Goal: Task Accomplishment & Management: Complete application form

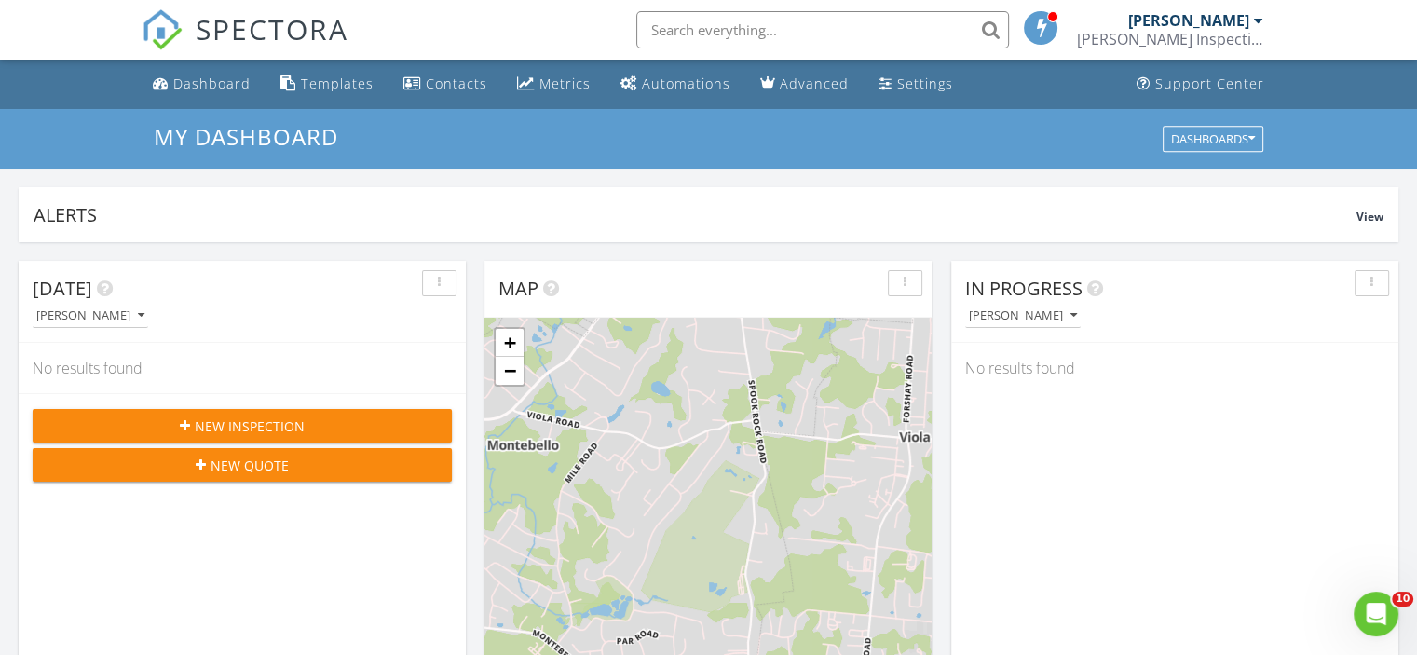
click at [280, 411] on button "New Inspection" at bounding box center [242, 426] width 419 height 34
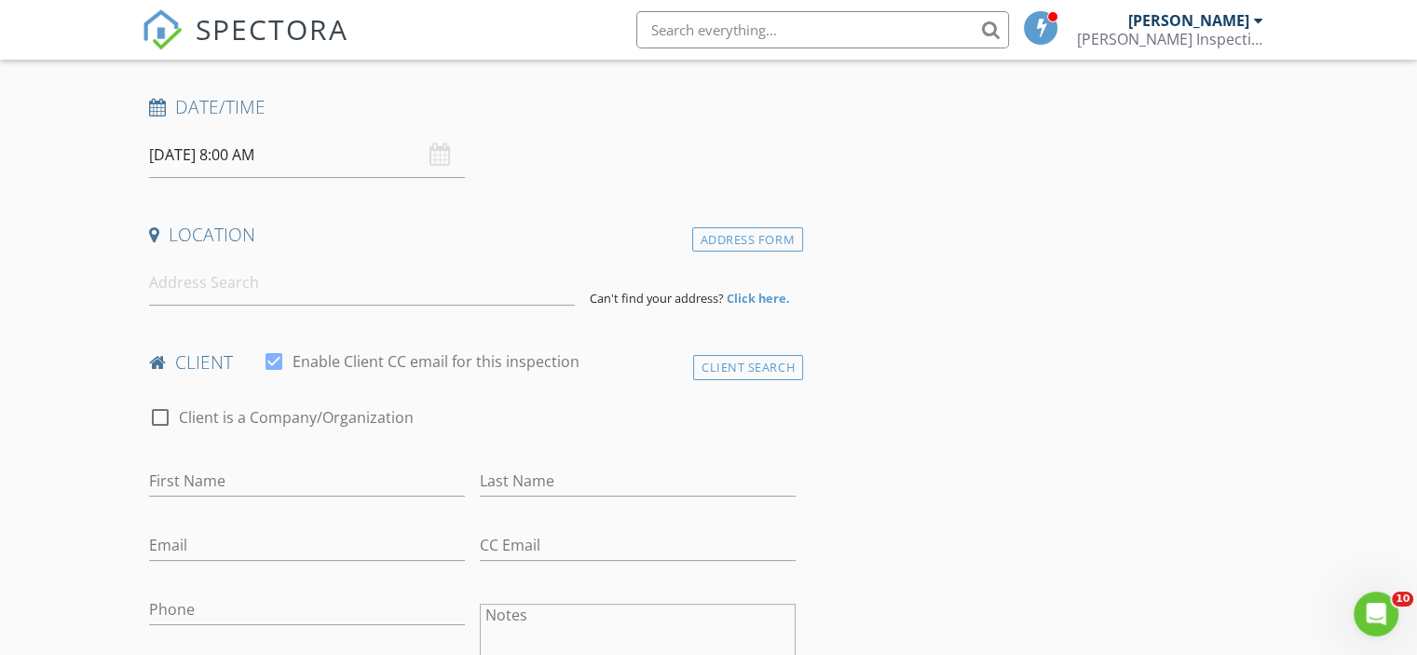
scroll to position [280, 0]
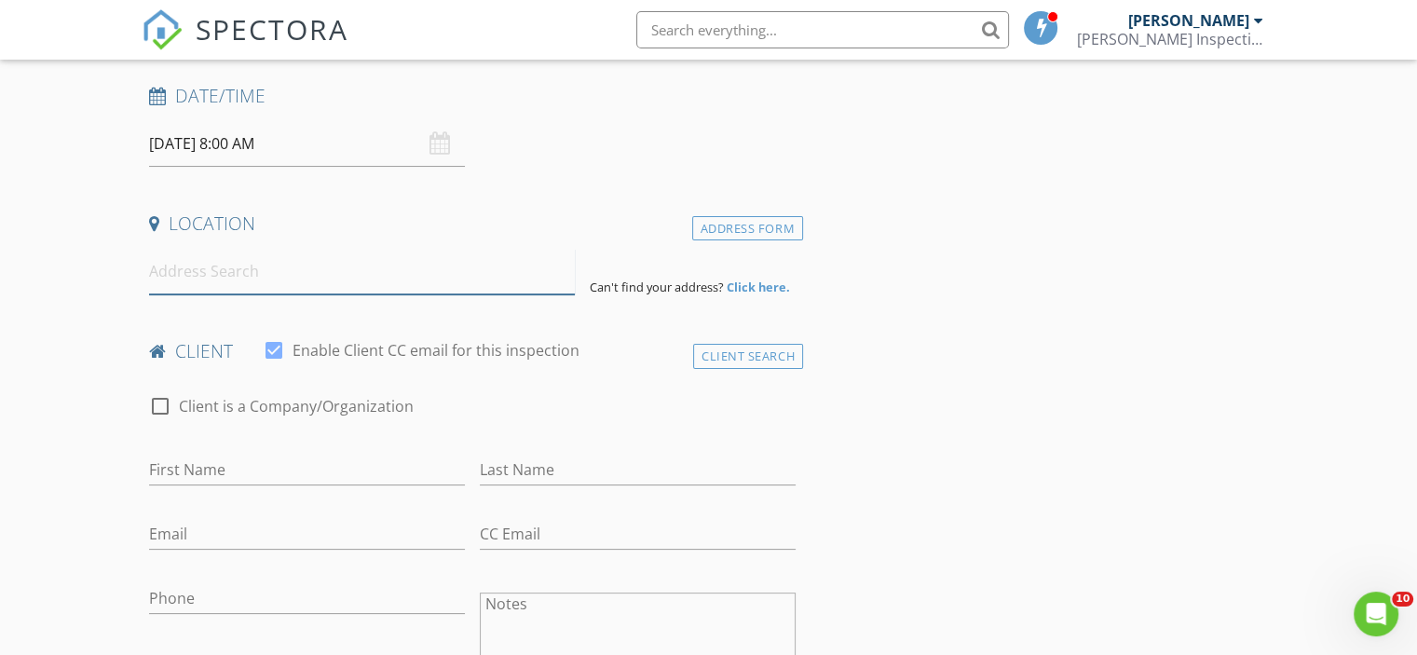
click at [397, 284] on input at bounding box center [362, 272] width 426 height 46
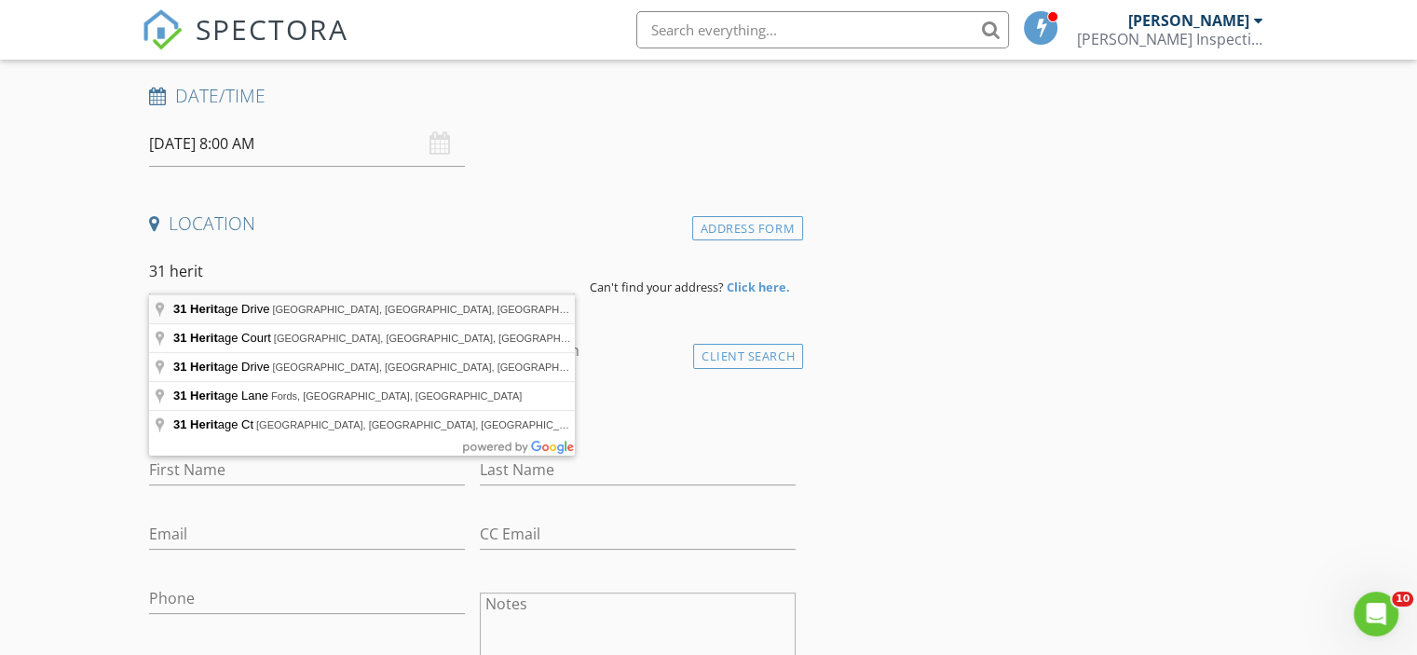
type input "31 Heritage Drive, New City, NY, USA"
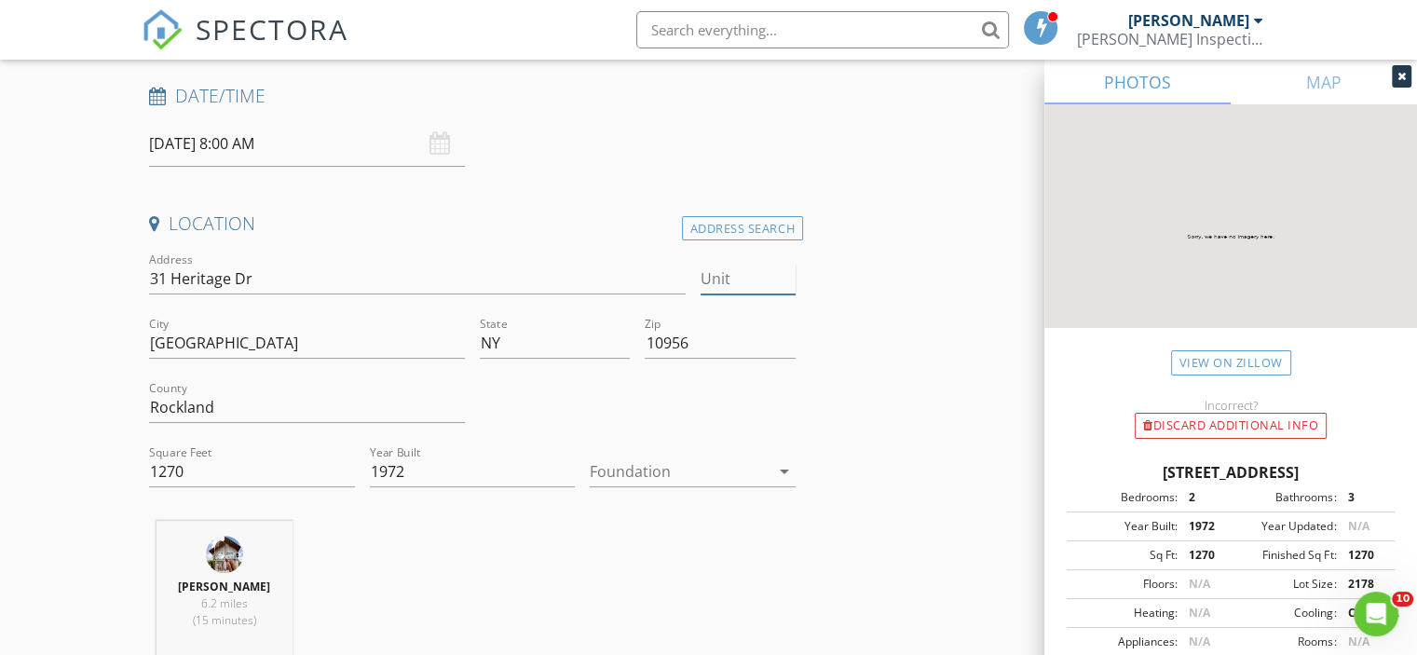
click at [746, 271] on input "Unit" at bounding box center [748, 279] width 95 height 31
type input "D"
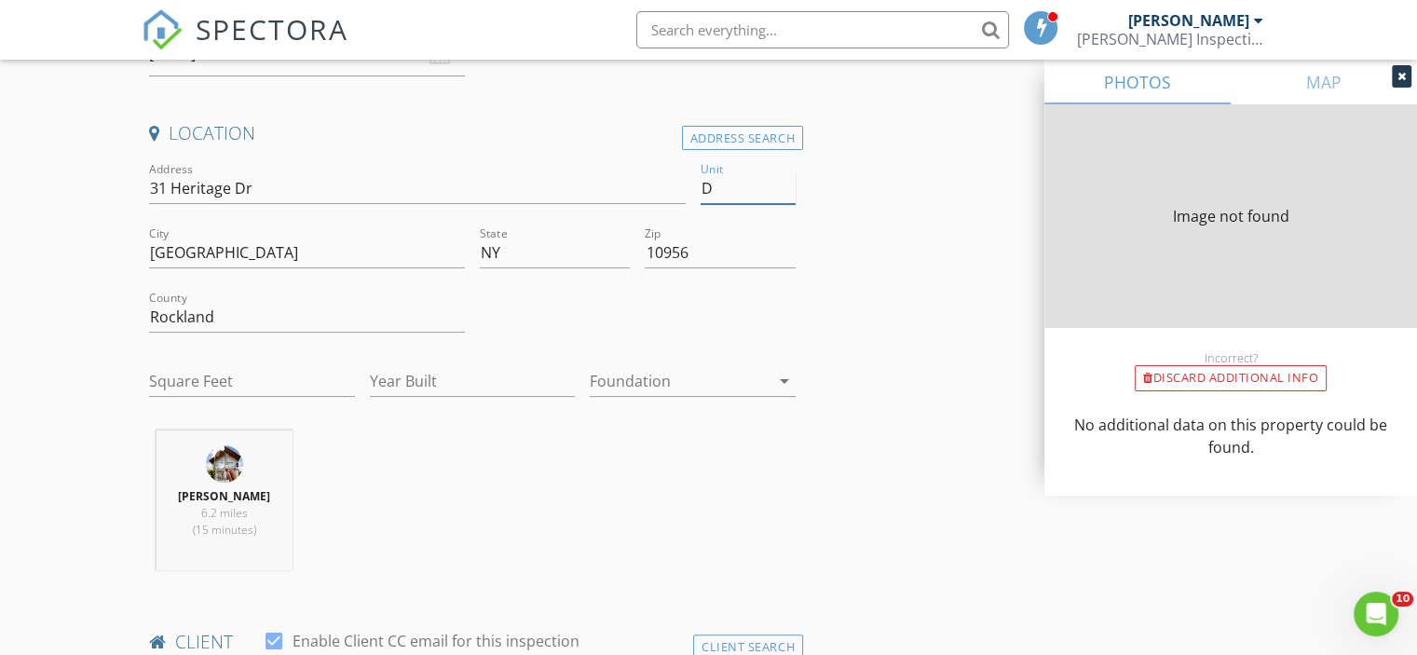
type input "1270"
type input "1972"
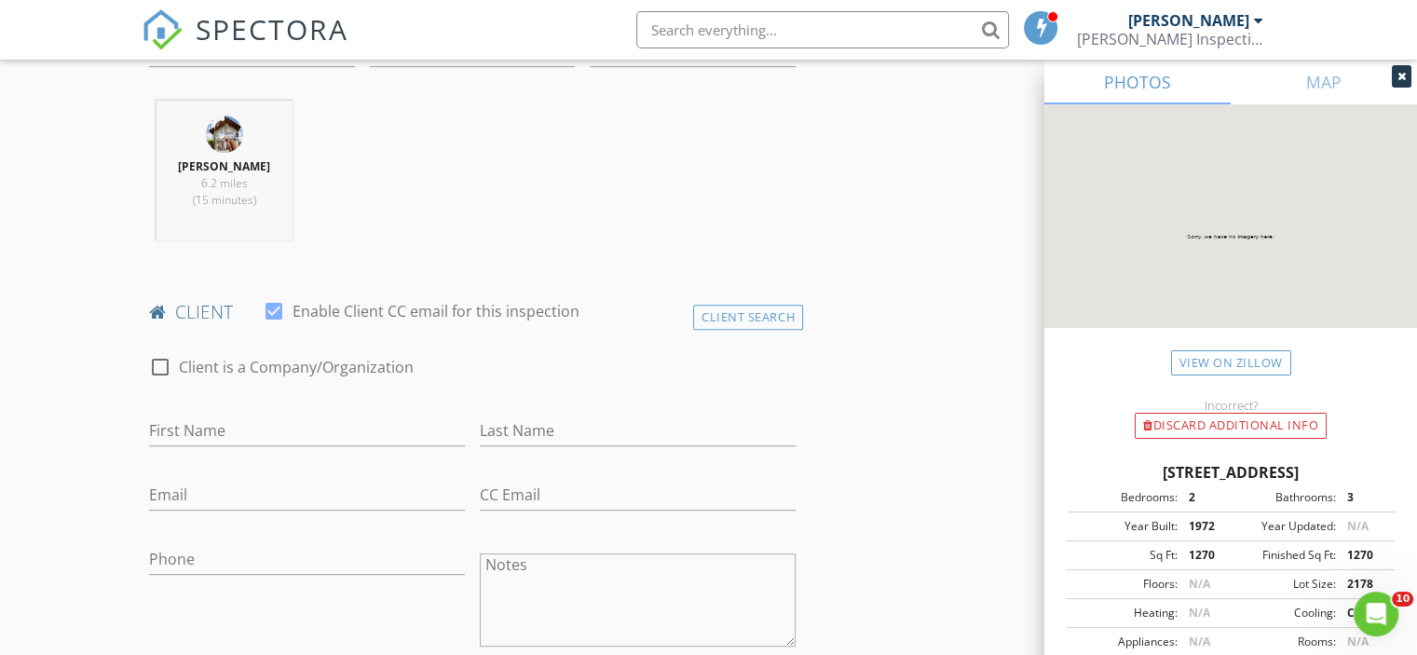
scroll to position [745, 0]
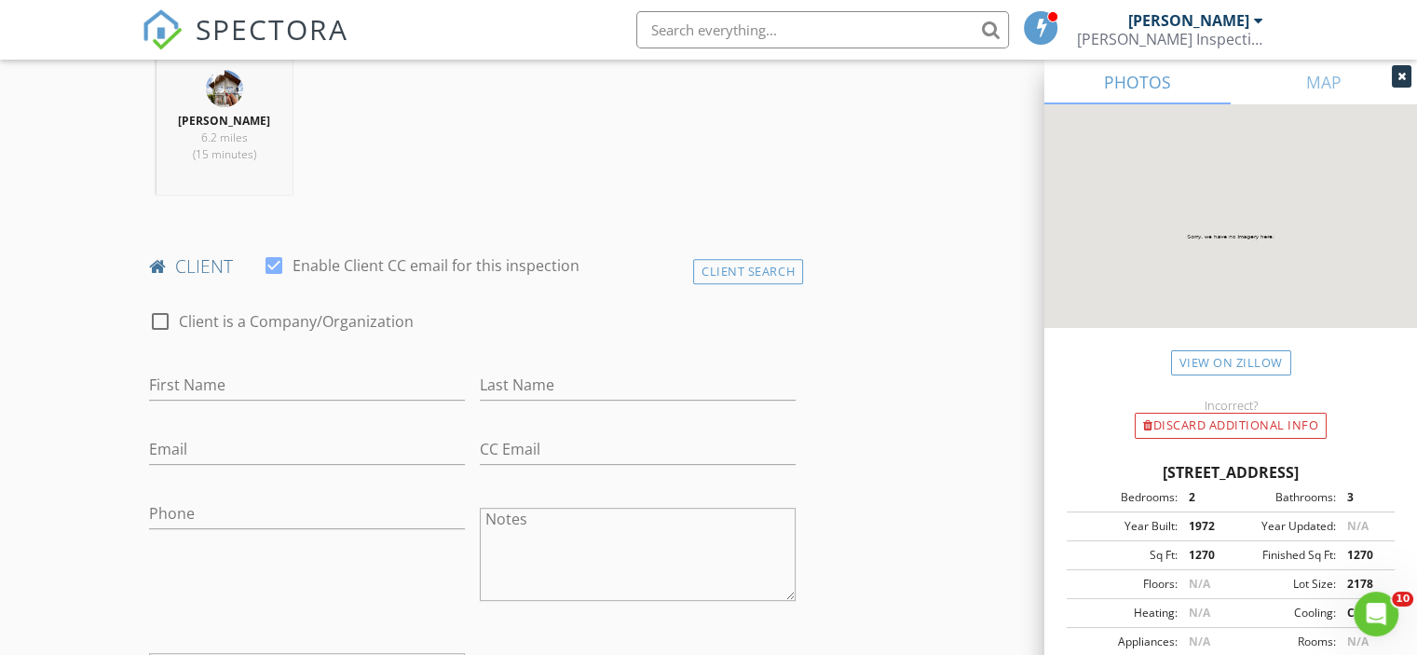
type input "D"
click at [261, 380] on input "First Name" at bounding box center [307, 385] width 316 height 31
type input "[PERSON_NAME]"
click at [327, 440] on input "Email" at bounding box center [307, 449] width 316 height 31
paste input "Aarisprei@gmail.com"
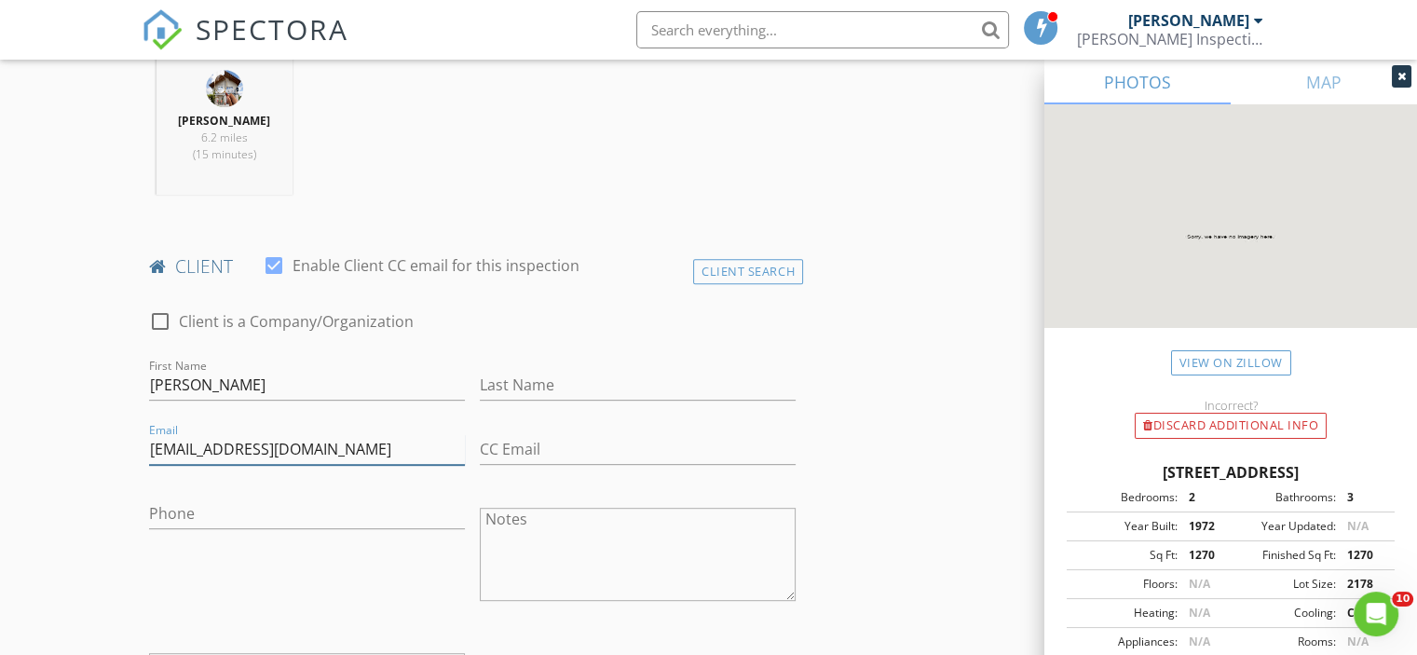
type input "Aarisprei@gmail.com"
click at [272, 513] on input "Phone" at bounding box center [307, 513] width 316 height 31
type input "[PHONE_NUMBER]"
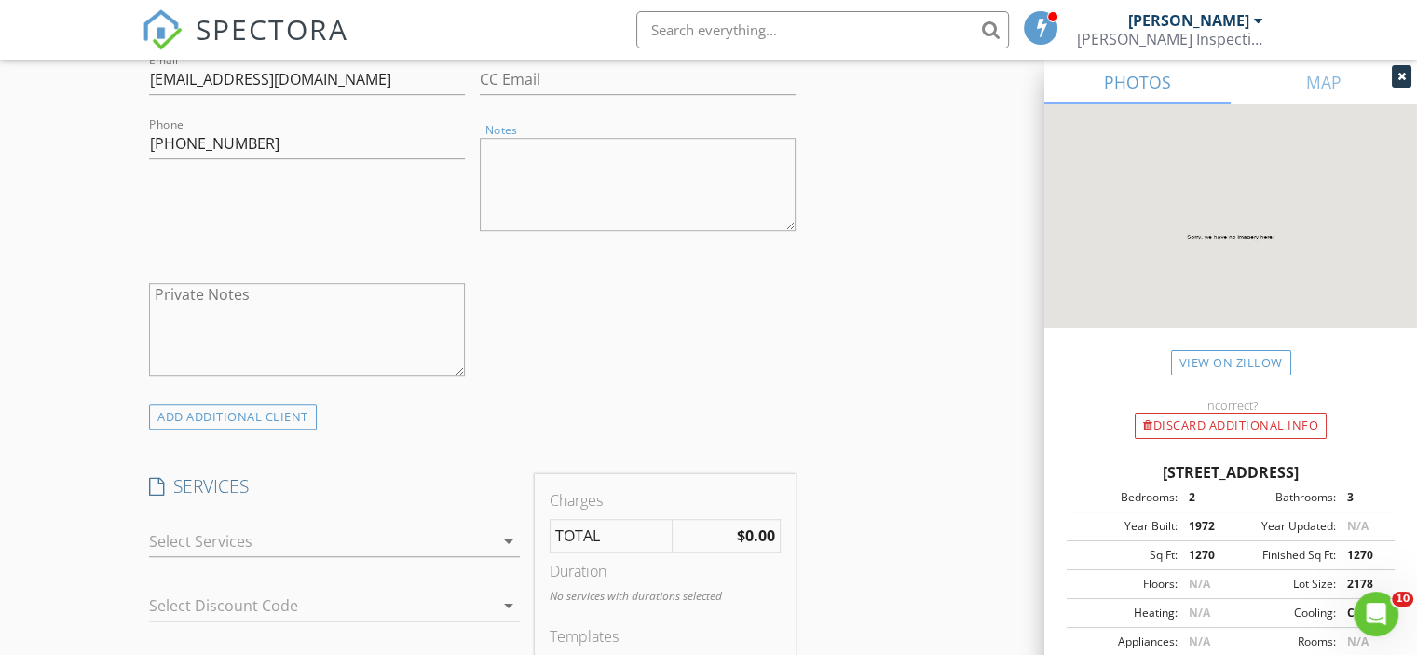
scroll to position [1118, 0]
click at [289, 533] on div at bounding box center [321, 539] width 345 height 30
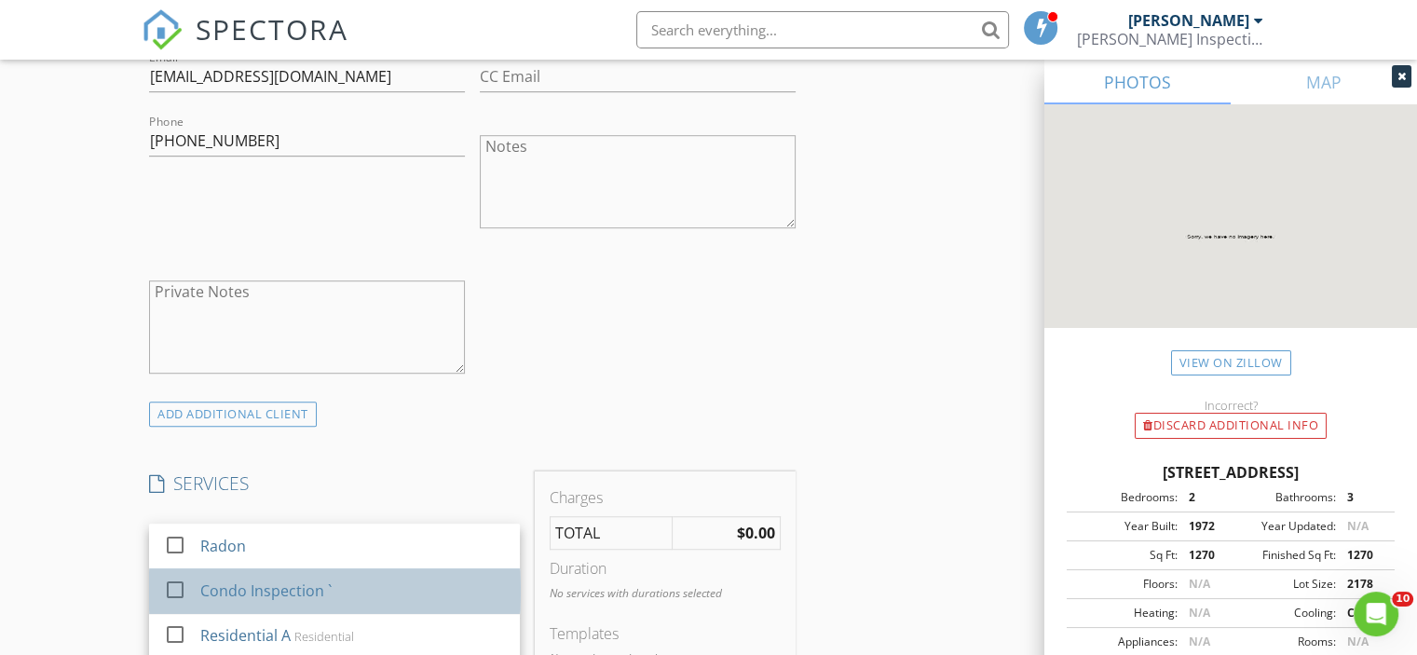
click at [274, 589] on div "Condo Inspection `" at bounding box center [265, 591] width 131 height 22
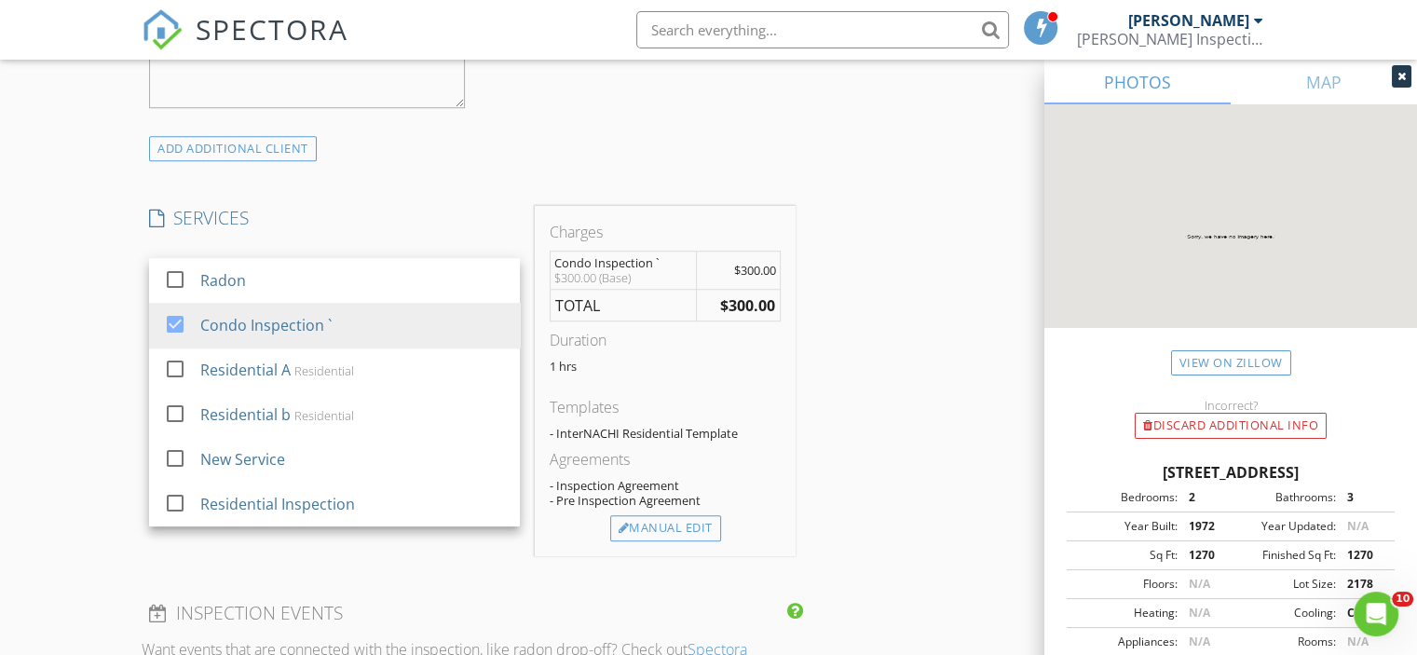
scroll to position [1398, 0]
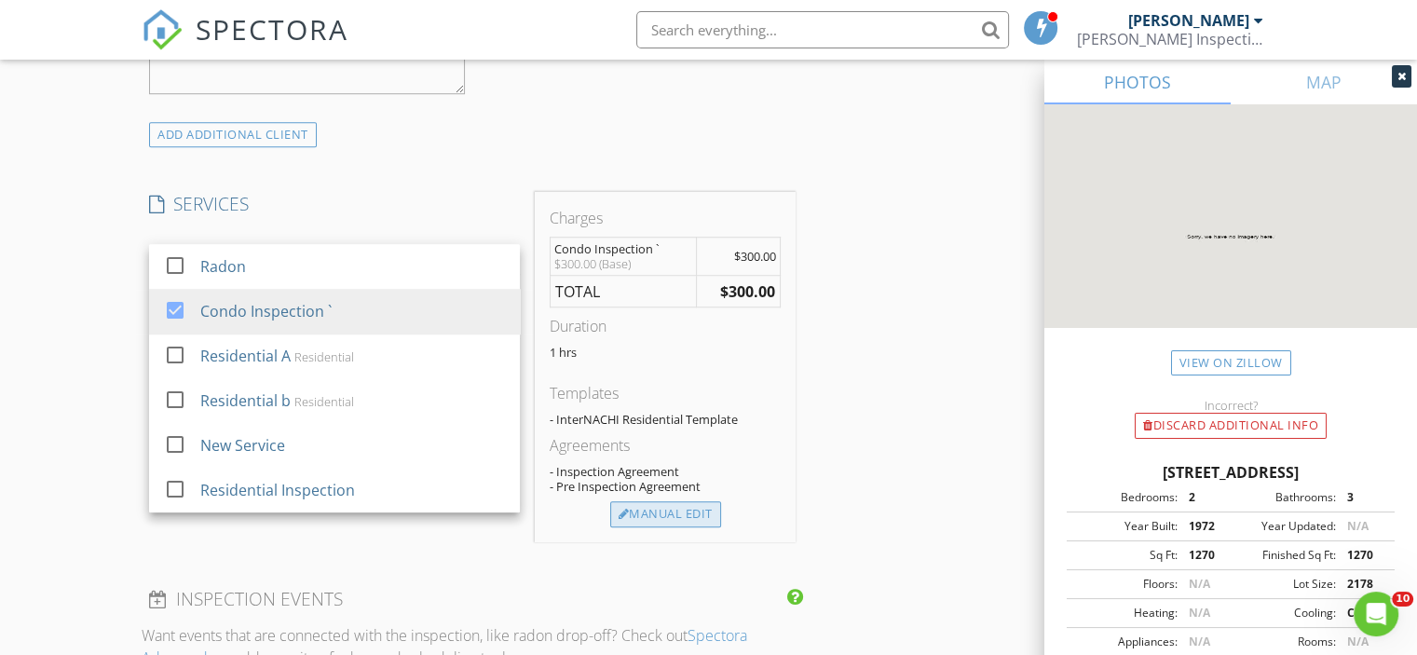
click at [663, 512] on div "Manual Edit" at bounding box center [665, 514] width 111 height 26
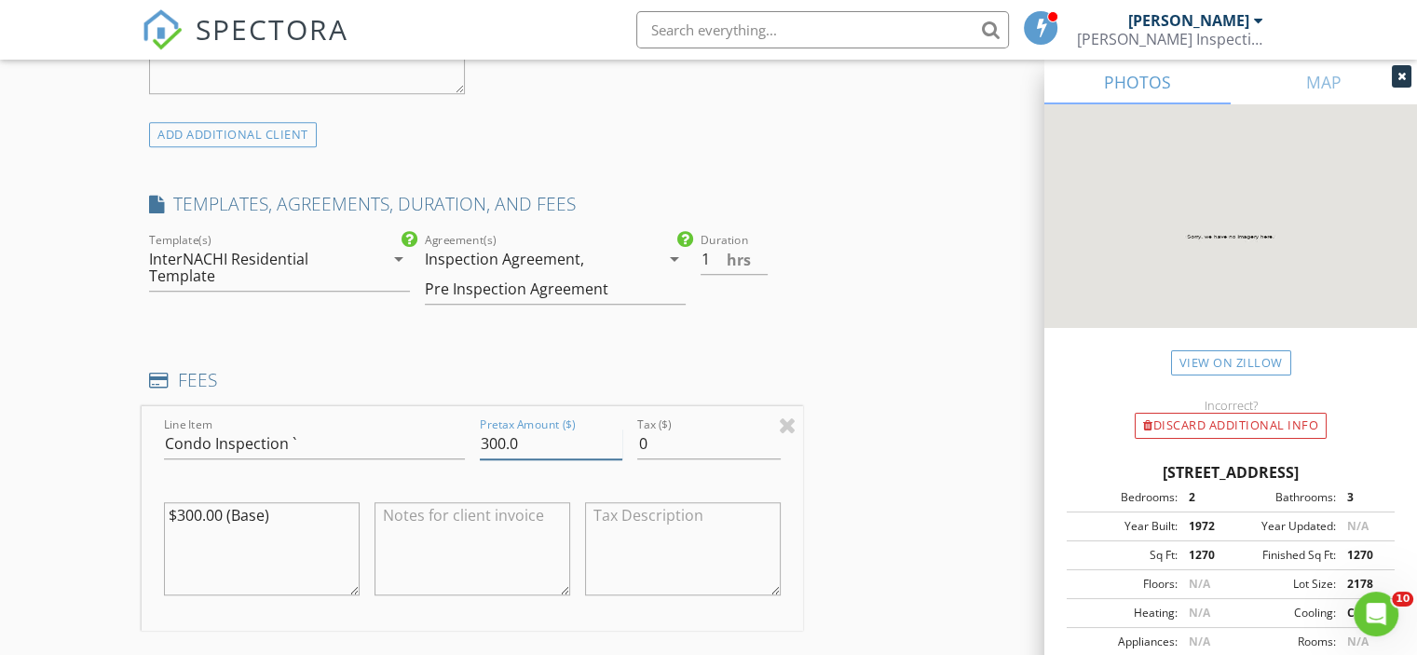
drag, startPoint x: 514, startPoint y: 435, endPoint x: 477, endPoint y: 435, distance: 37.3
click at [477, 435] on div "Pretax Amount ($) 300.0" at bounding box center [550, 446] width 157 height 64
type input "425"
drag, startPoint x: 203, startPoint y: 513, endPoint x: 177, endPoint y: 507, distance: 26.9
click at [177, 507] on textarea "$300.00 (Base)" at bounding box center [262, 548] width 196 height 93
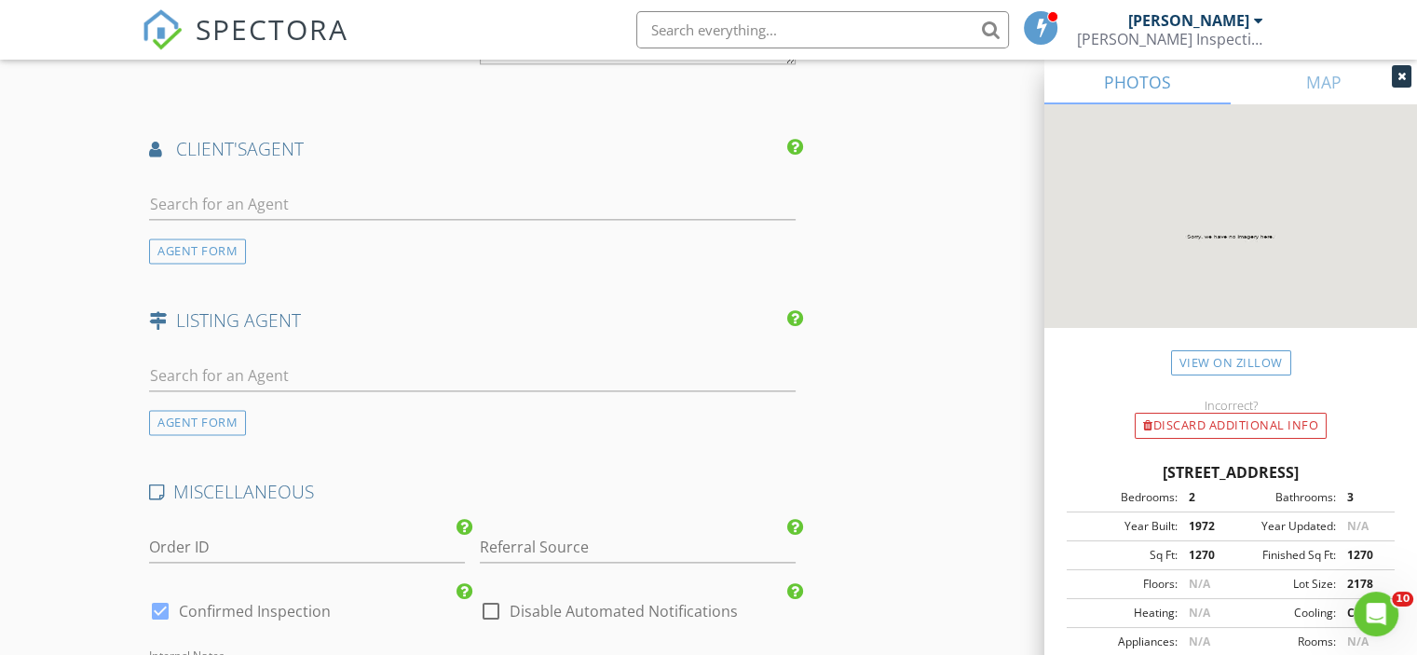
scroll to position [2609, 0]
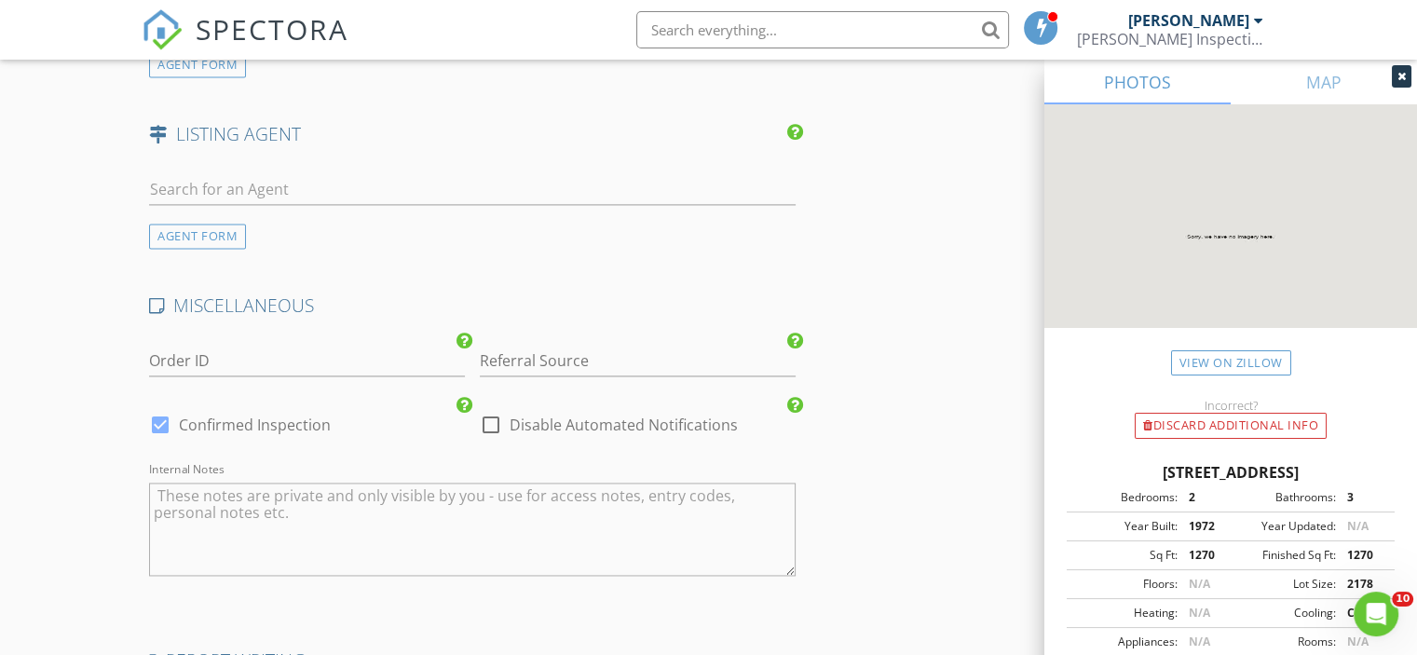
type textarea "$425.00 (Base)"
click at [488, 420] on div at bounding box center [491, 425] width 32 height 32
checkbox input "true"
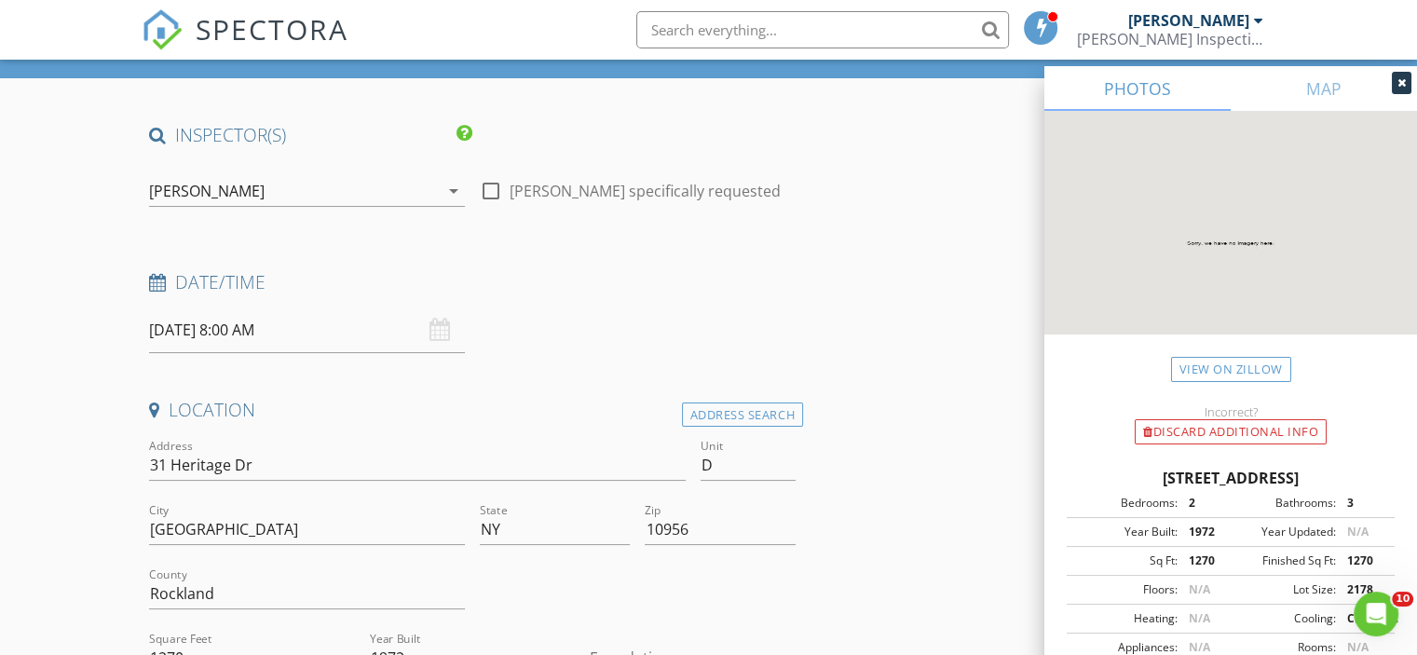
scroll to position [0, 0]
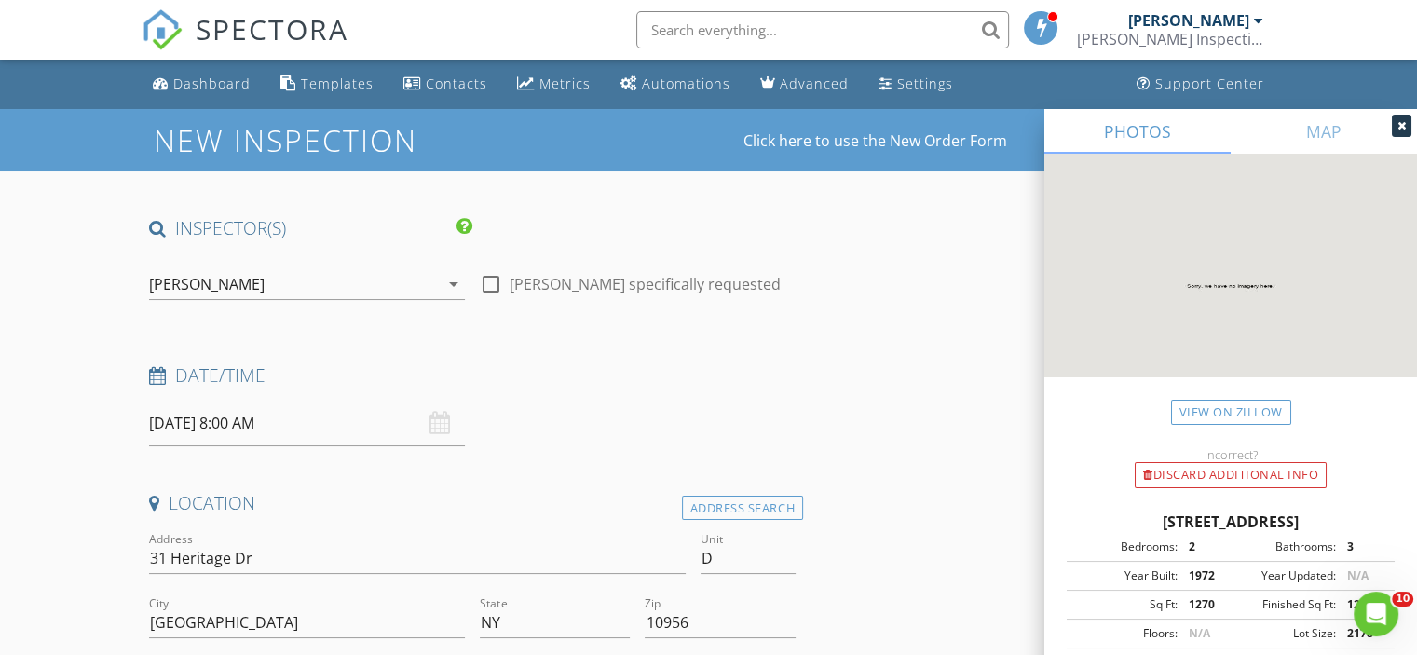
click at [441, 427] on div "08/29/2025 8:00 AM" at bounding box center [307, 424] width 316 height 46
click at [263, 431] on input "08/29/2025 8:00 AM" at bounding box center [307, 424] width 316 height 46
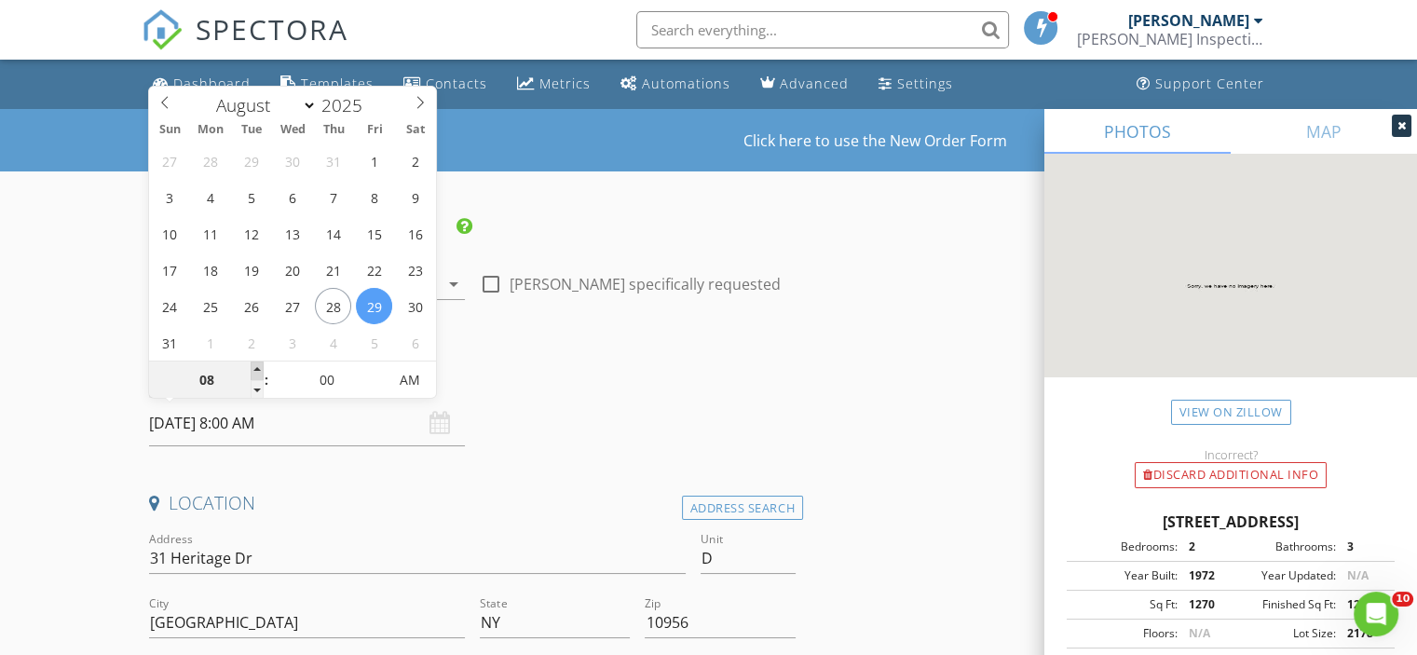
type input "09"
type input "08/29/2025 9:00 AM"
click at [254, 368] on span at bounding box center [257, 371] width 13 height 19
type input "10"
click at [254, 367] on span at bounding box center [257, 371] width 13 height 19
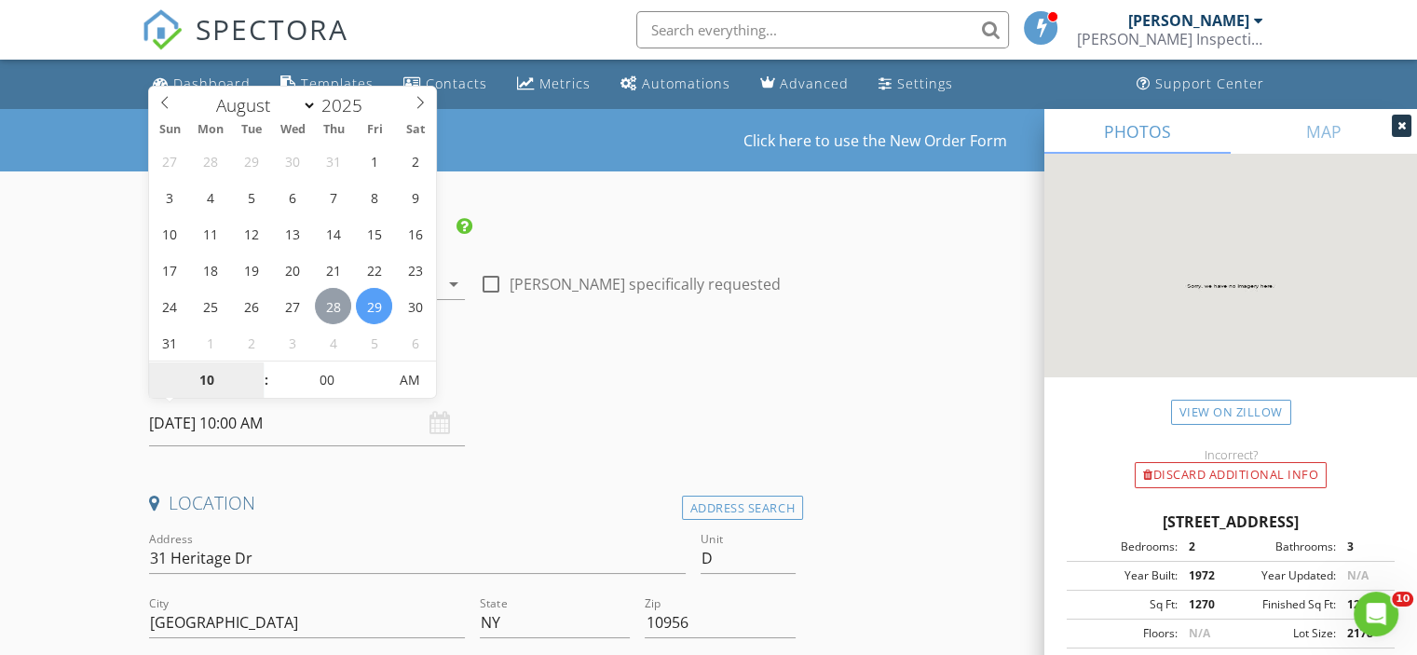
type input "[DATE] 10:00 AM"
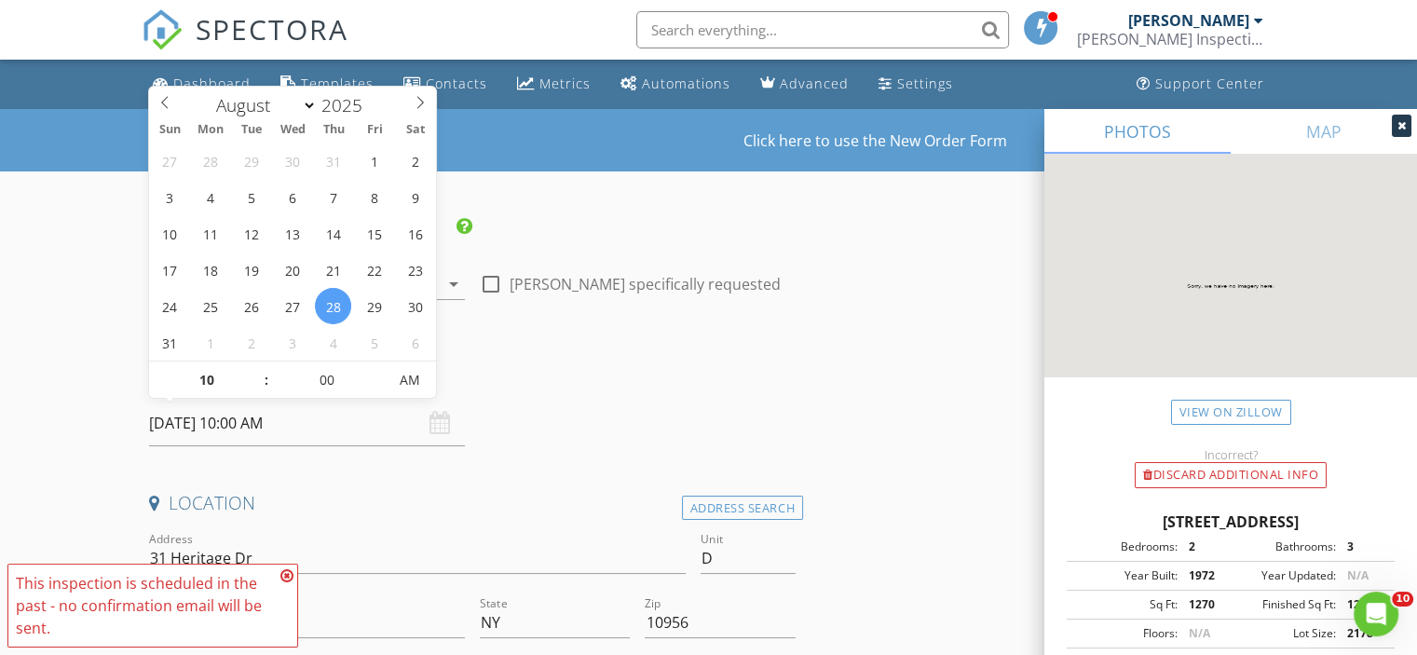
click at [287, 569] on icon at bounding box center [286, 575] width 13 height 15
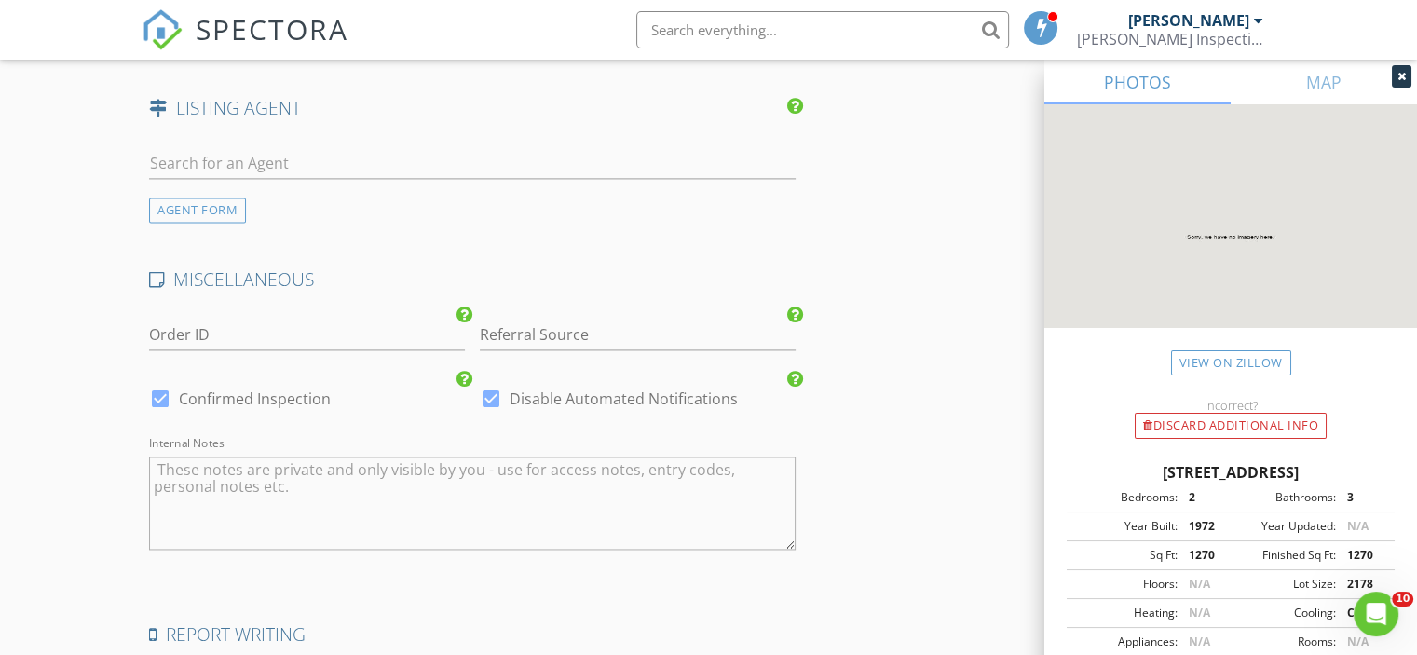
scroll to position [2888, 0]
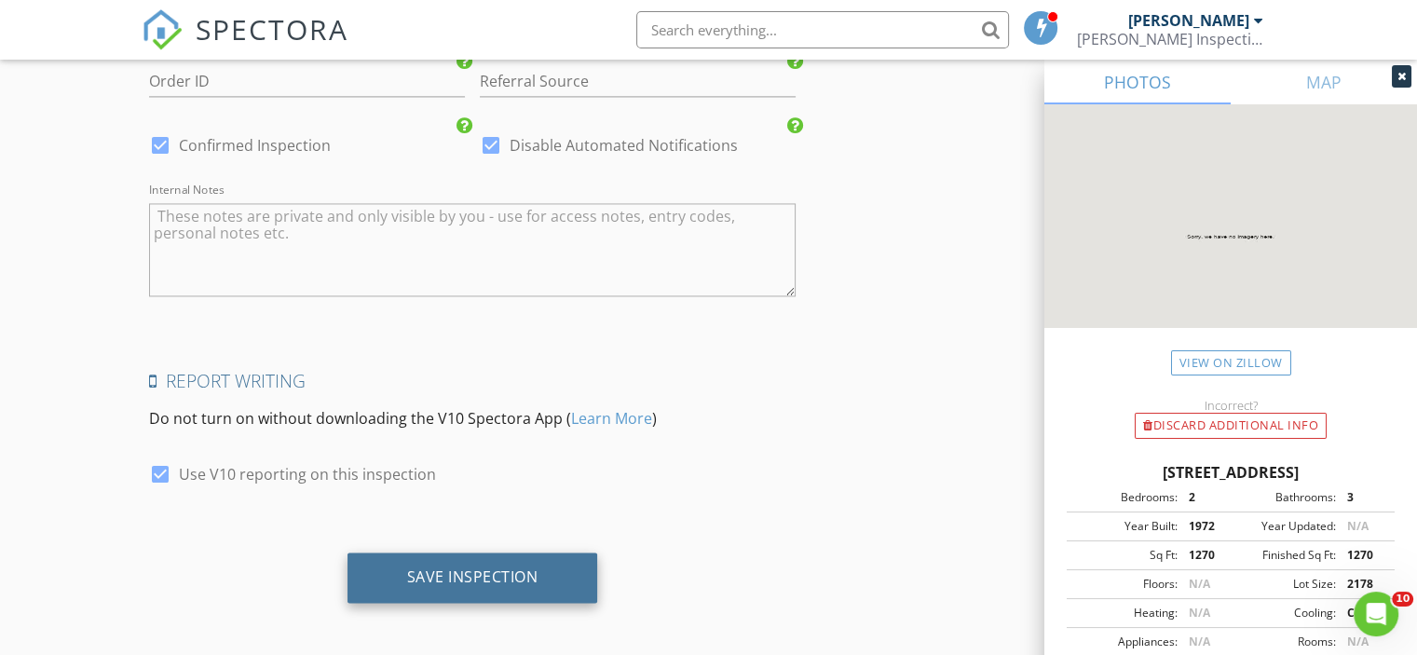
click at [424, 589] on div "Save Inspection" at bounding box center [473, 578] width 251 height 50
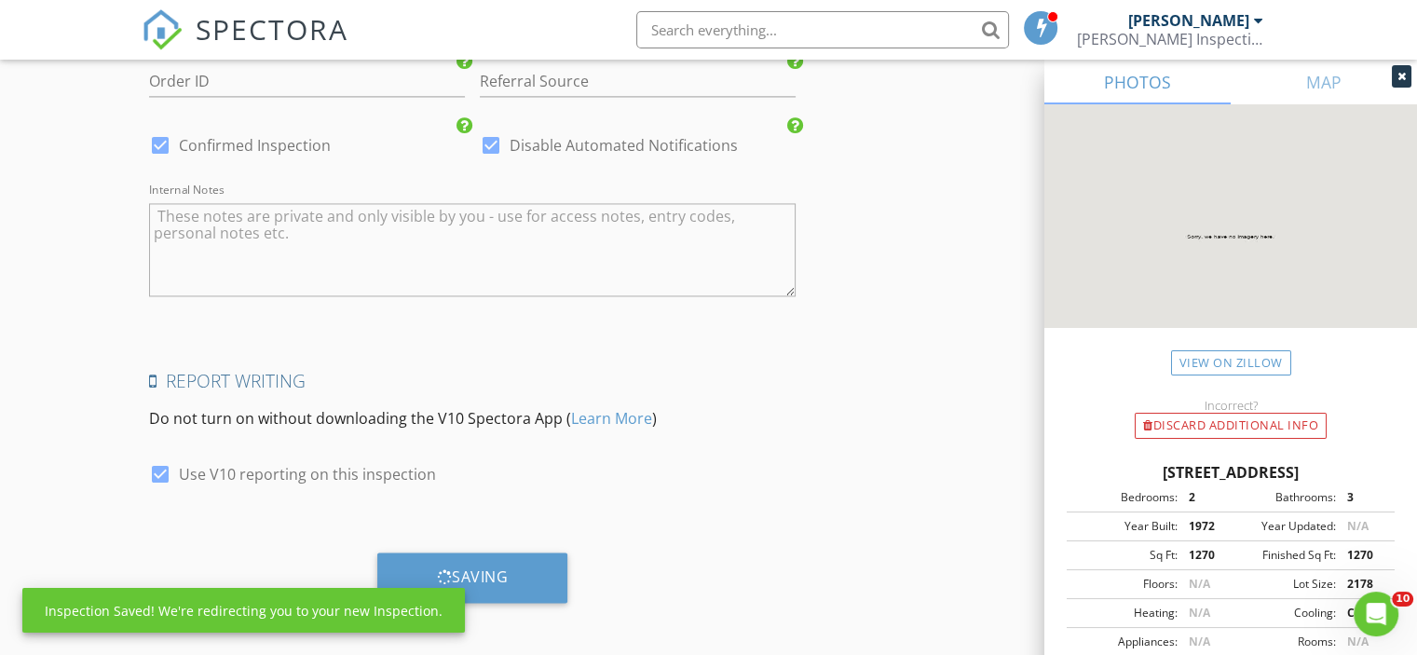
click at [1398, 74] on icon at bounding box center [1402, 76] width 8 height 11
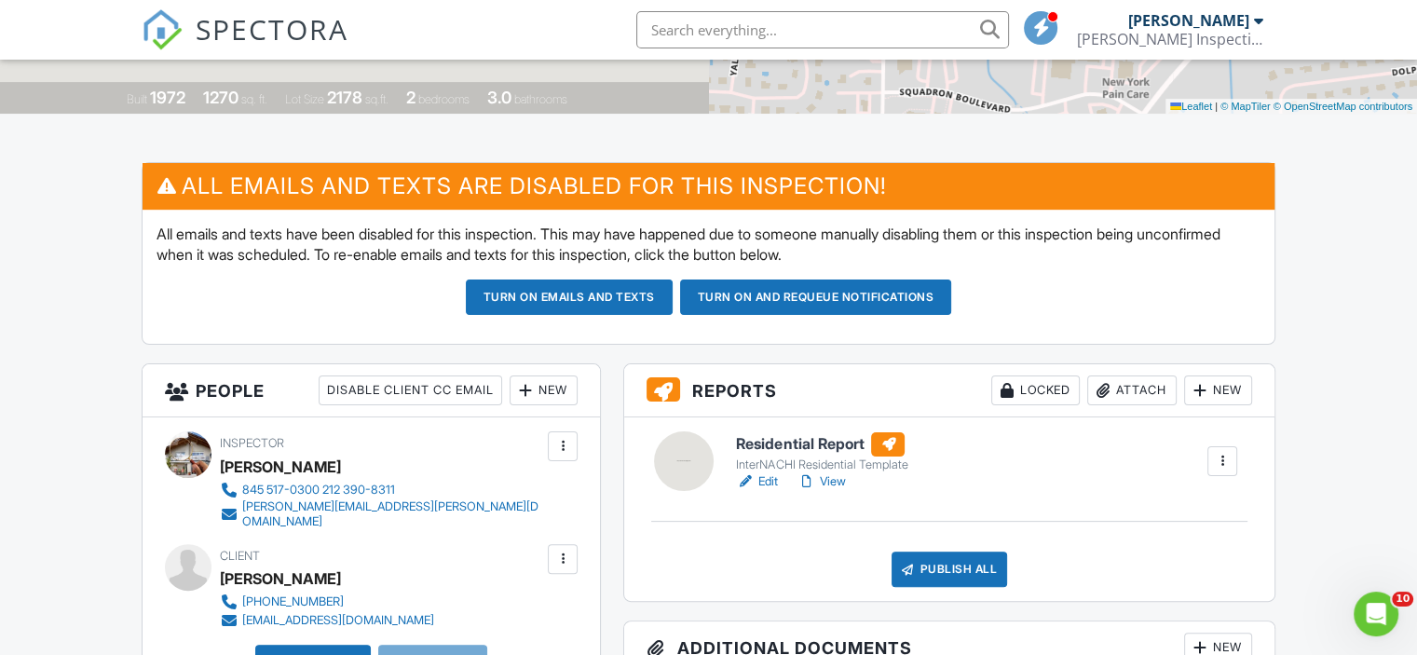
scroll to position [559, 0]
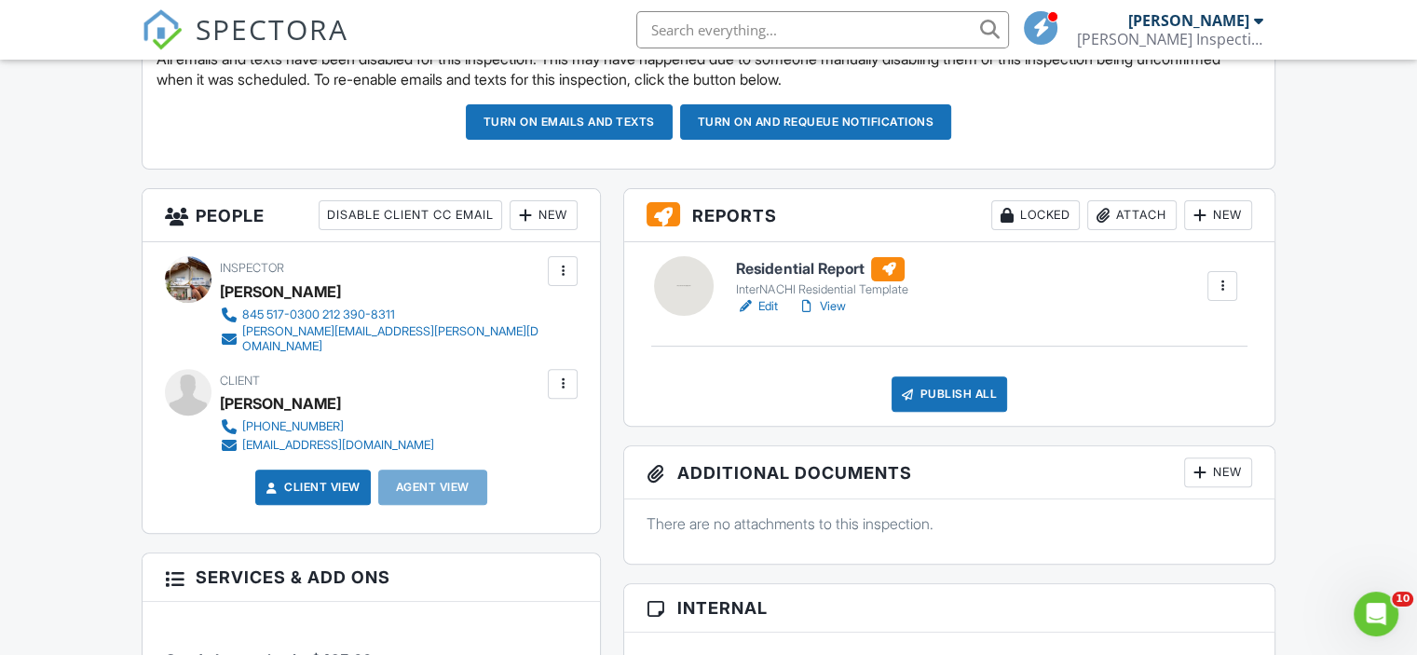
click at [765, 307] on link "Edit" at bounding box center [757, 306] width 42 height 19
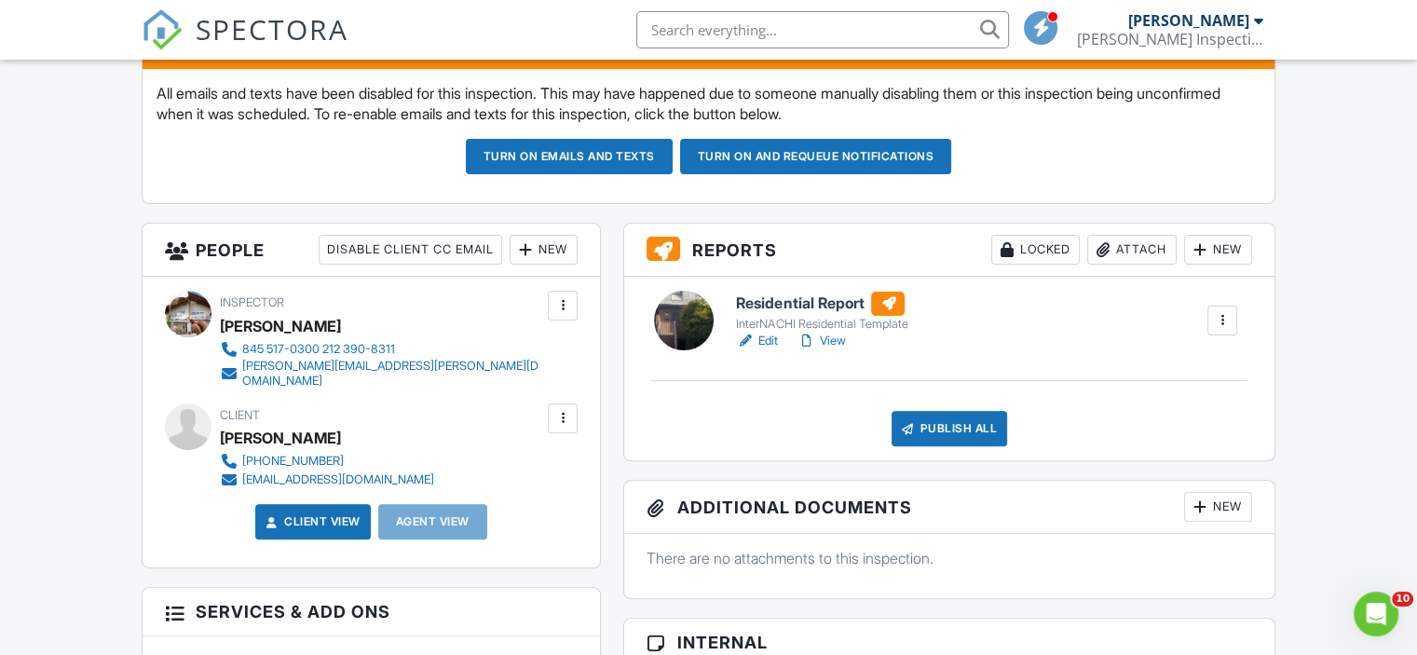
scroll to position [498, 0]
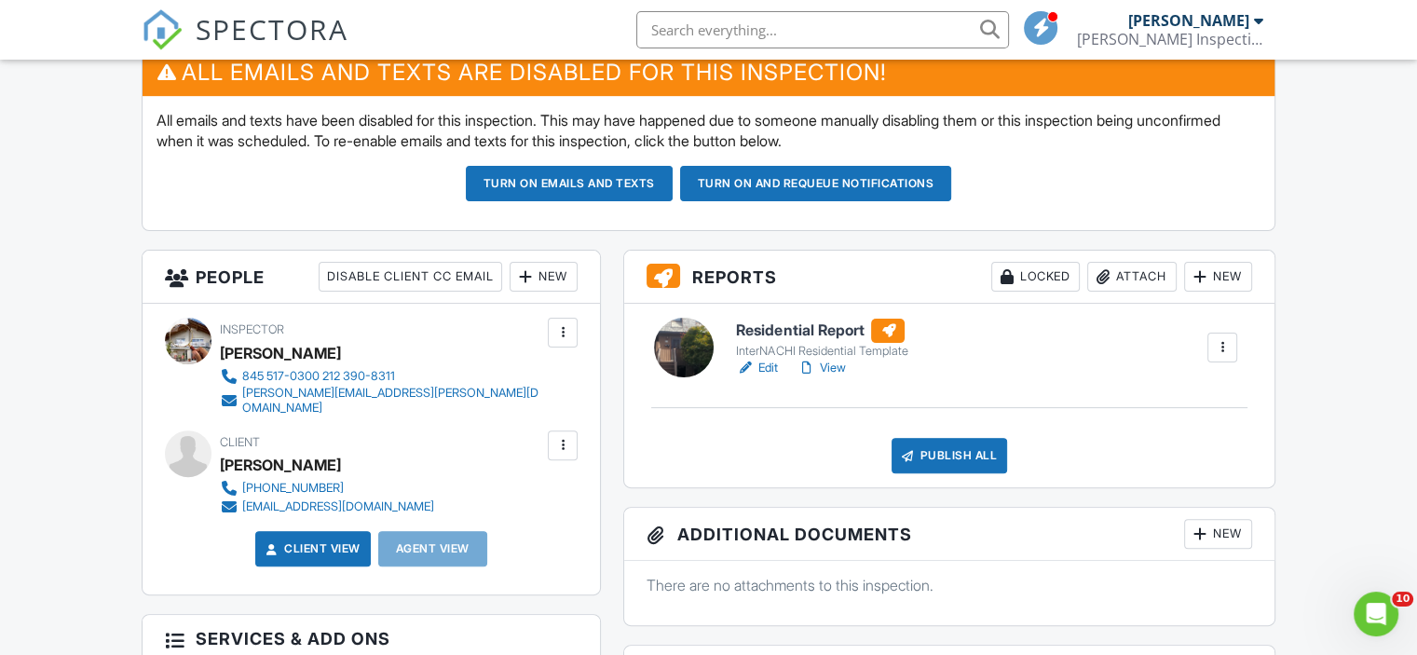
click at [839, 364] on link "View" at bounding box center [821, 368] width 48 height 19
